Goal: Task Accomplishment & Management: Use online tool/utility

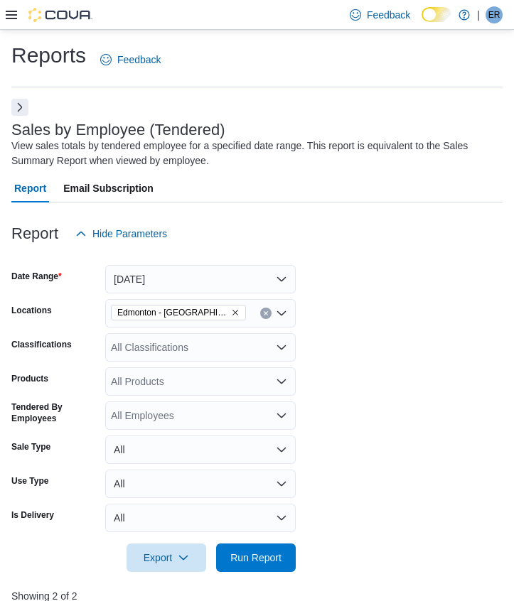
scroll to position [497, 0]
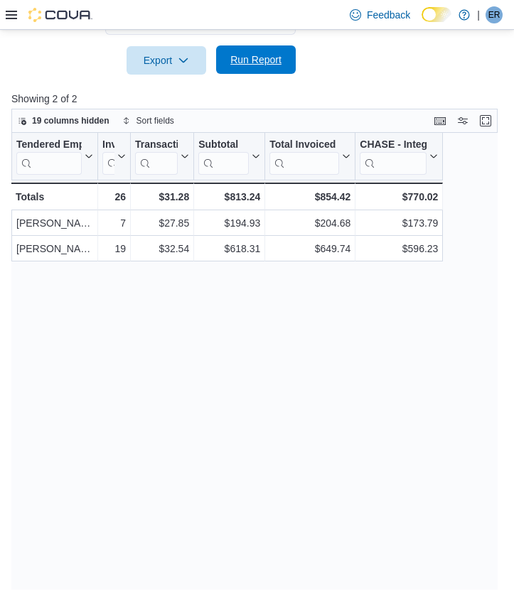
click at [252, 65] on span "Run Report" at bounding box center [255, 60] width 51 height 14
click at [241, 63] on span "Run Report" at bounding box center [255, 60] width 51 height 14
drag, startPoint x: 245, startPoint y: 63, endPoint x: 277, endPoint y: 73, distance: 33.5
click at [245, 63] on span "Run Report" at bounding box center [255, 60] width 51 height 14
click at [279, 60] on span "Run Report" at bounding box center [255, 60] width 51 height 14
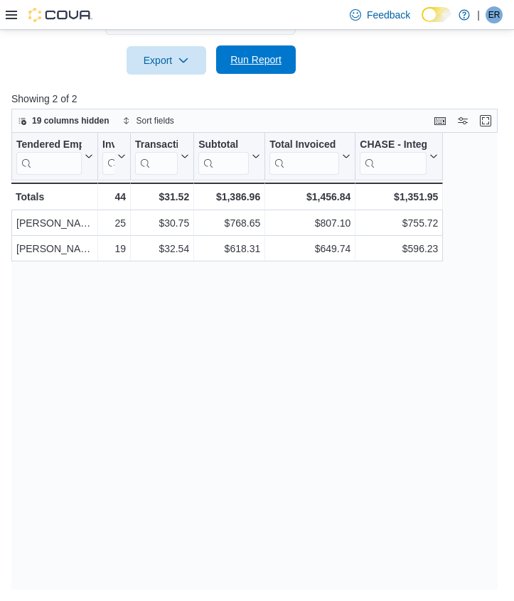
click at [266, 50] on span "Run Report" at bounding box center [256, 59] width 63 height 28
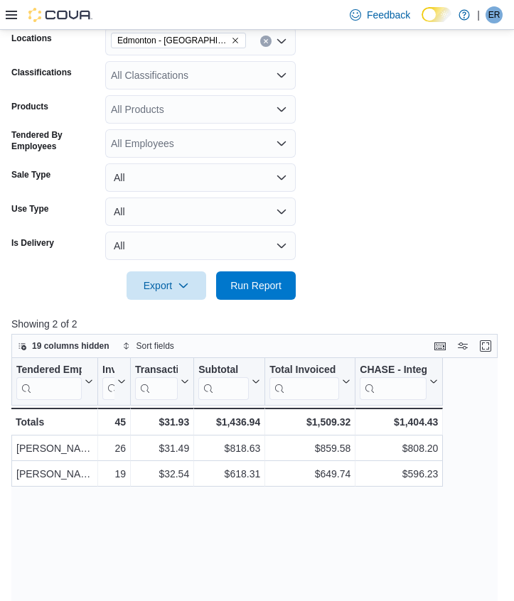
scroll to position [193, 0]
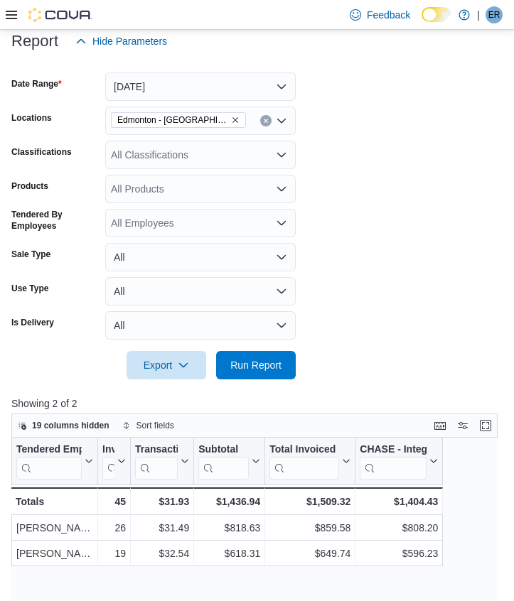
click at [169, 65] on div at bounding box center [256, 63] width 491 height 17
click at [168, 80] on button "[DATE]" at bounding box center [200, 86] width 190 height 28
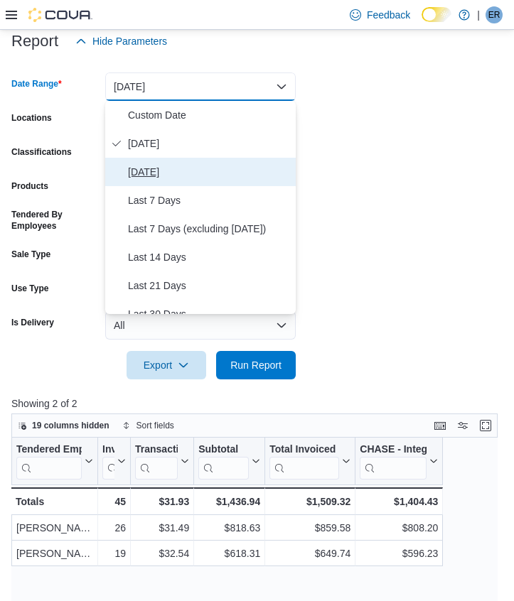
drag, startPoint x: 166, startPoint y: 164, endPoint x: 213, endPoint y: 210, distance: 65.8
click at [166, 163] on span "[DATE]" at bounding box center [209, 171] width 162 height 17
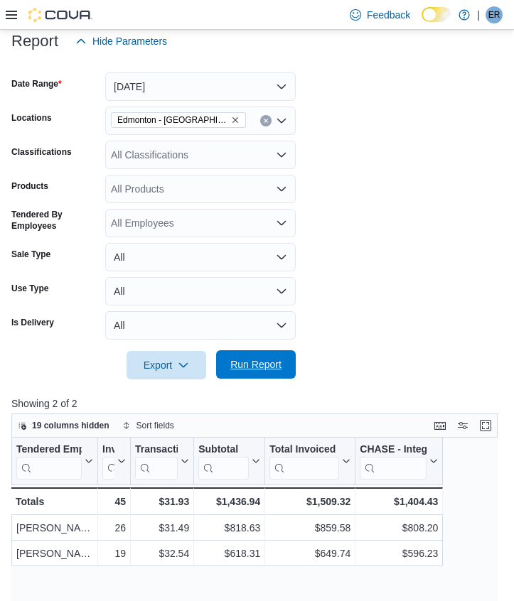
drag, startPoint x: 296, startPoint y: 350, endPoint x: 272, endPoint y: 360, distance: 26.1
click at [296, 350] on div at bounding box center [256, 345] width 491 height 11
drag, startPoint x: 272, startPoint y: 359, endPoint x: 279, endPoint y: 351, distance: 10.6
click at [274, 358] on span "Run Report" at bounding box center [255, 364] width 51 height 14
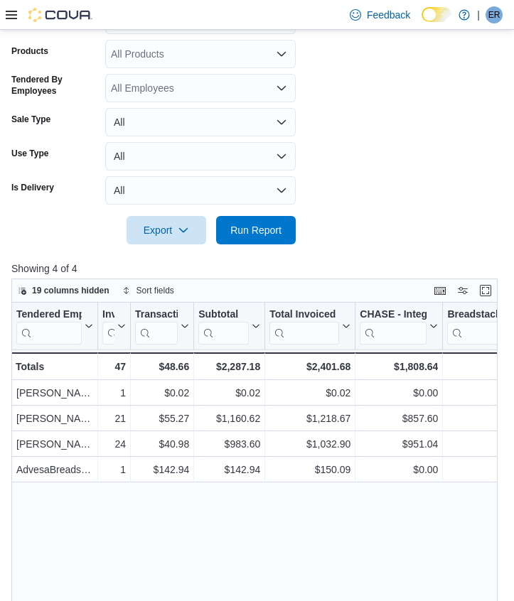
scroll to position [214, 0]
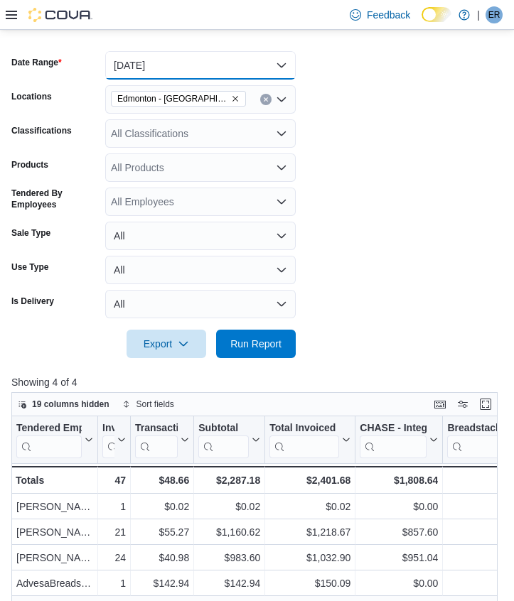
click at [211, 56] on button "[DATE]" at bounding box center [200, 65] width 190 height 28
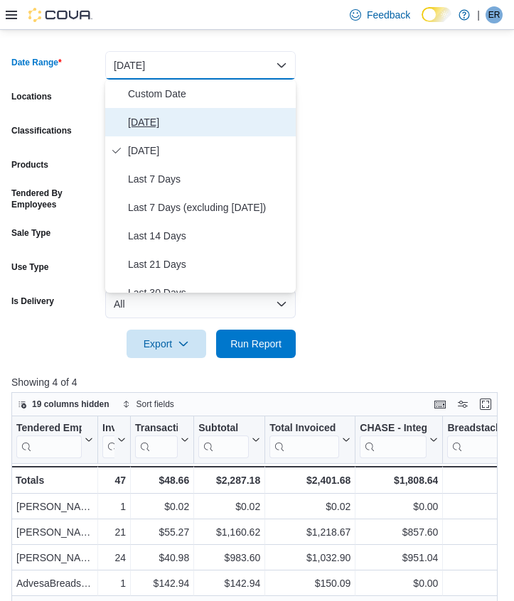
drag, startPoint x: 147, startPoint y: 121, endPoint x: 171, endPoint y: 183, distance: 66.4
click at [147, 121] on span "[DATE]" at bounding box center [209, 122] width 162 height 17
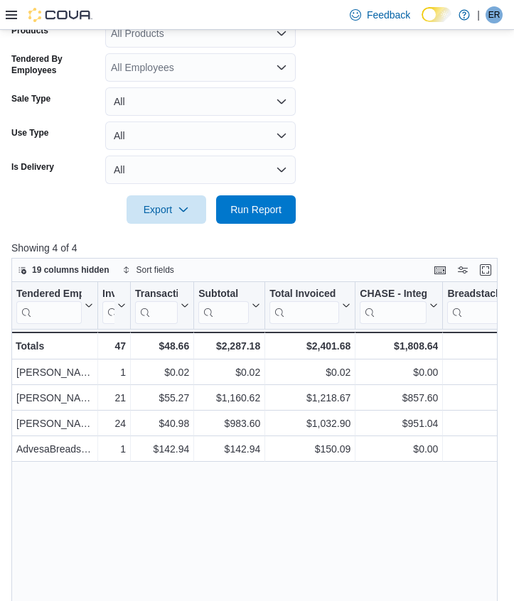
scroll to position [372, 0]
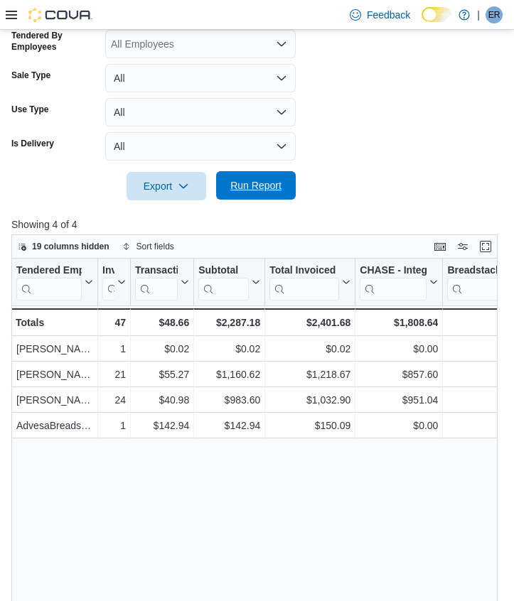
click at [251, 184] on span "Run Report" at bounding box center [255, 185] width 51 height 14
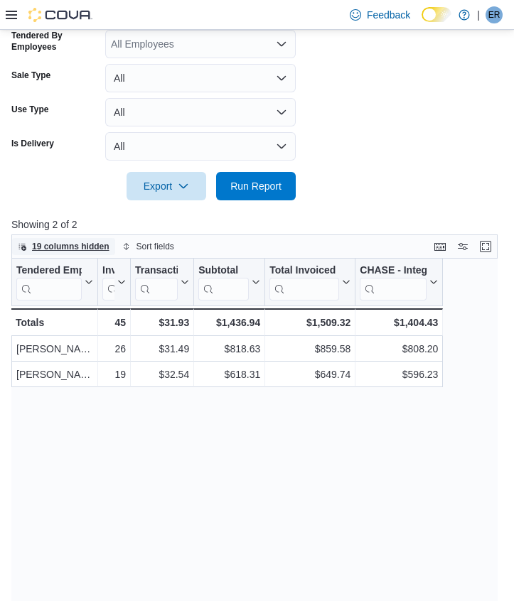
click at [47, 247] on span "19 columns hidden" at bounding box center [70, 246] width 77 height 11
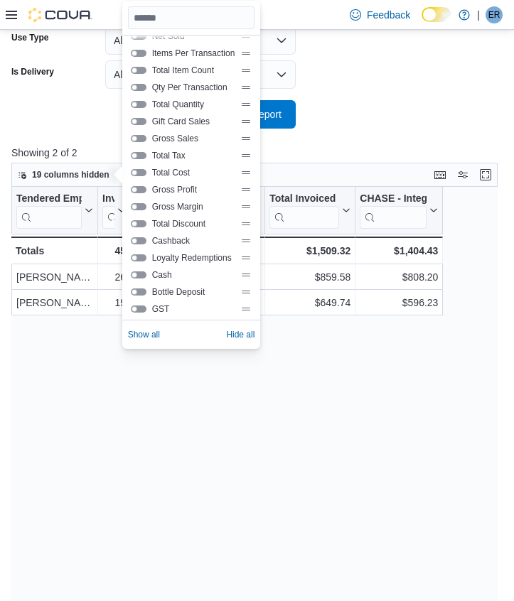
scroll to position [153, 0]
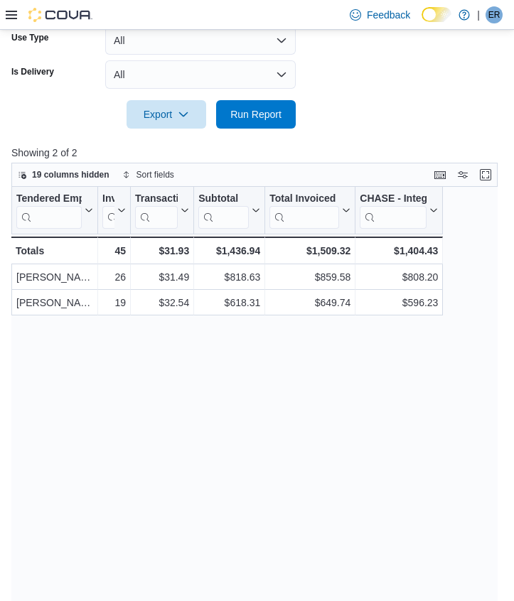
click at [368, 392] on div "Tendered Employee Click to view column header actions Invoices Sold Click to vi…" at bounding box center [259, 415] width 497 height 457
click at [269, 111] on span "Run Report" at bounding box center [255, 114] width 51 height 14
click at [260, 122] on span "Run Report" at bounding box center [256, 113] width 63 height 28
click at [233, 114] on span "Run Report" at bounding box center [255, 114] width 51 height 14
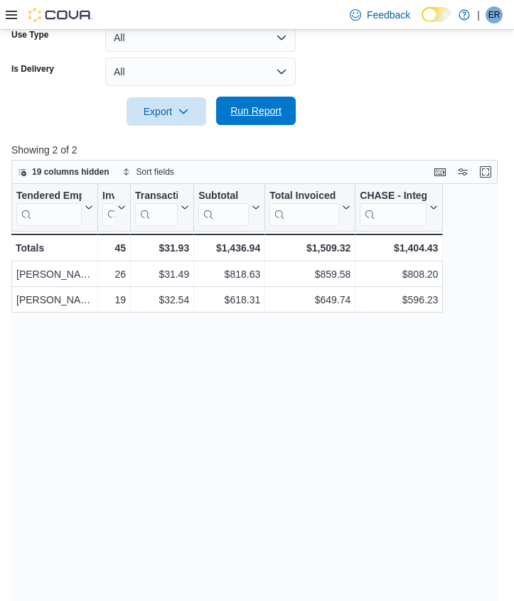
drag, startPoint x: 251, startPoint y: 113, endPoint x: 264, endPoint y: 120, distance: 15.3
click at [251, 113] on span "Run Report" at bounding box center [255, 111] width 51 height 14
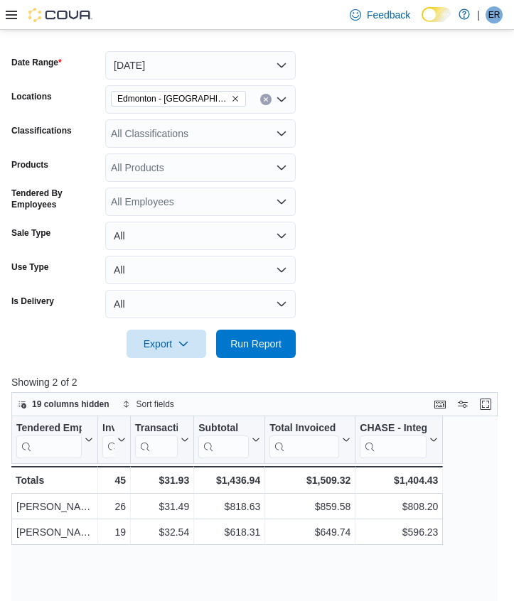
scroll to position [310, 0]
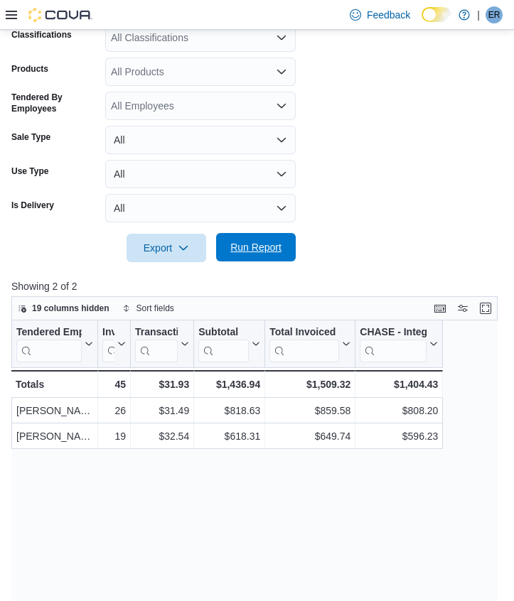
click at [261, 247] on span "Run Report" at bounding box center [255, 247] width 51 height 14
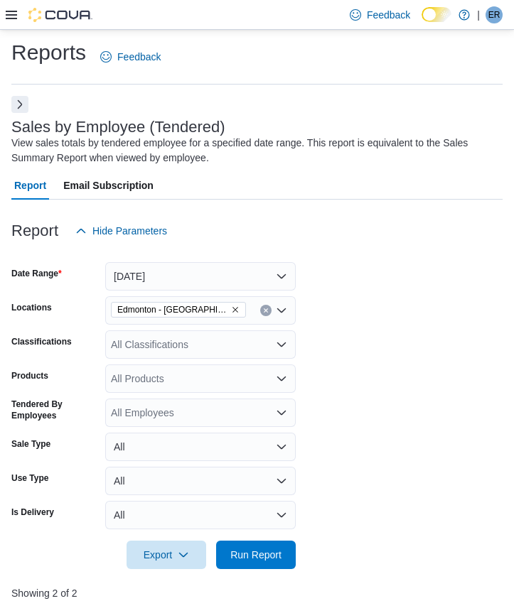
scroll to position [0, 0]
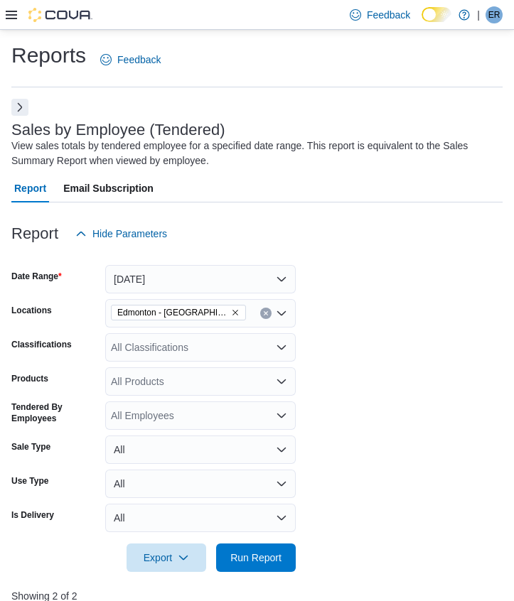
click at [203, 343] on div "All Classifications" at bounding box center [200, 347] width 190 height 28
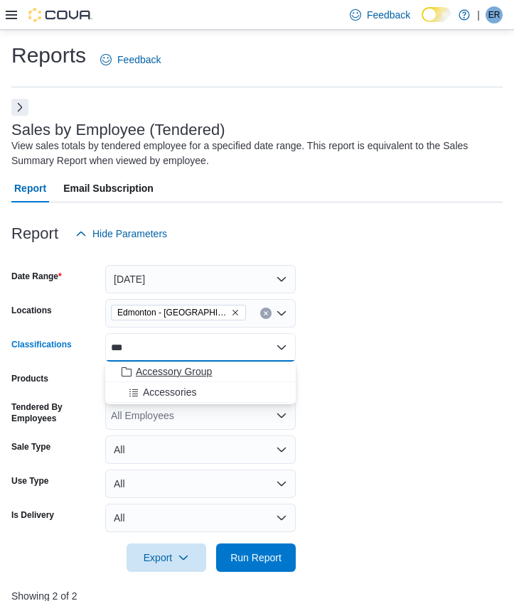
type input "***"
click at [193, 369] on span "Accessory Group" at bounding box center [174, 372] width 76 height 14
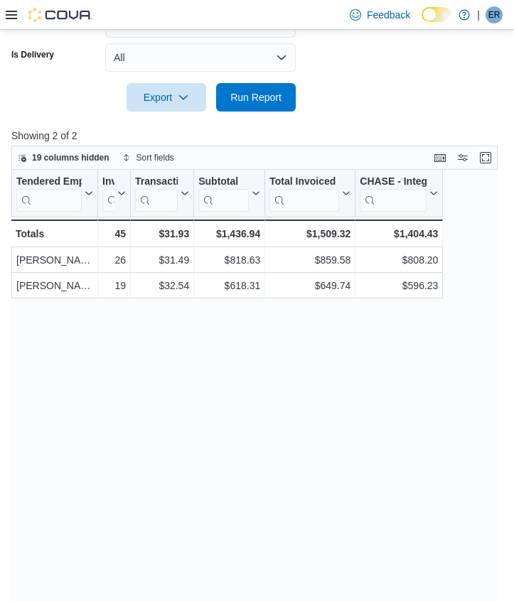
scroll to position [497, 0]
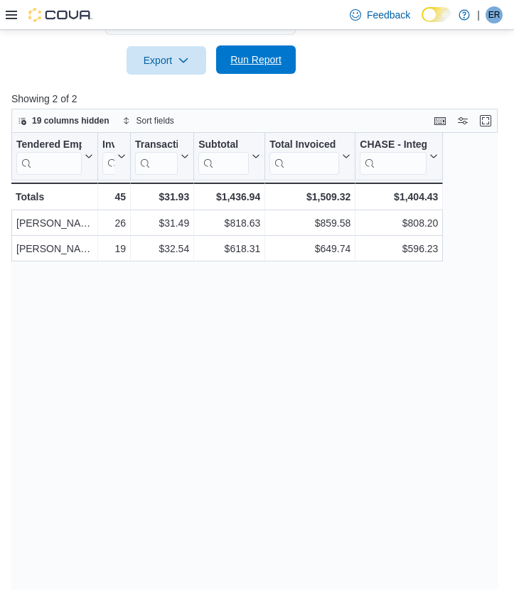
click at [283, 65] on span "Run Report" at bounding box center [256, 59] width 63 height 28
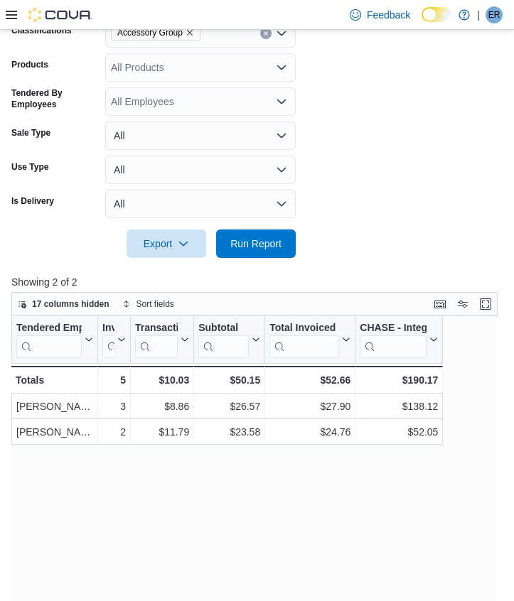
scroll to position [487, 0]
